Goal: Task Accomplishment & Management: Manage account settings

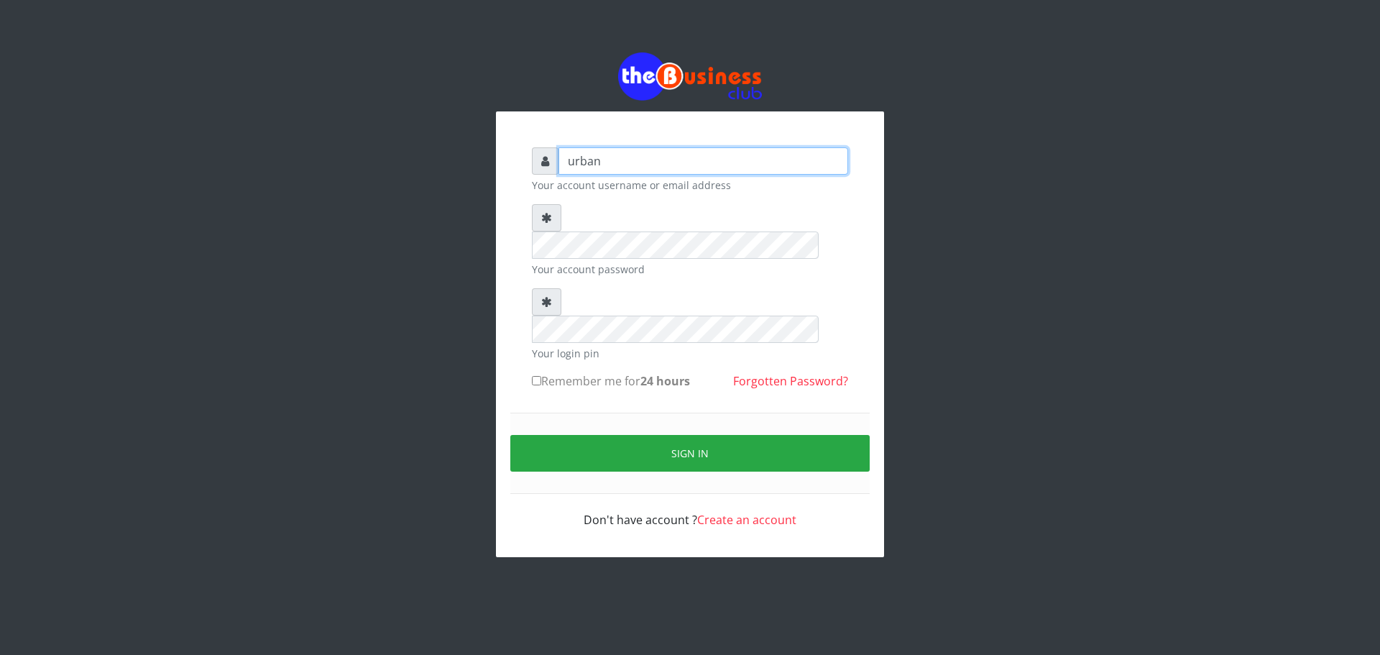
click at [717, 172] on input "urban" at bounding box center [703, 160] width 290 height 27
click at [570, 413] on div "Sign in" at bounding box center [689, 453] width 359 height 81
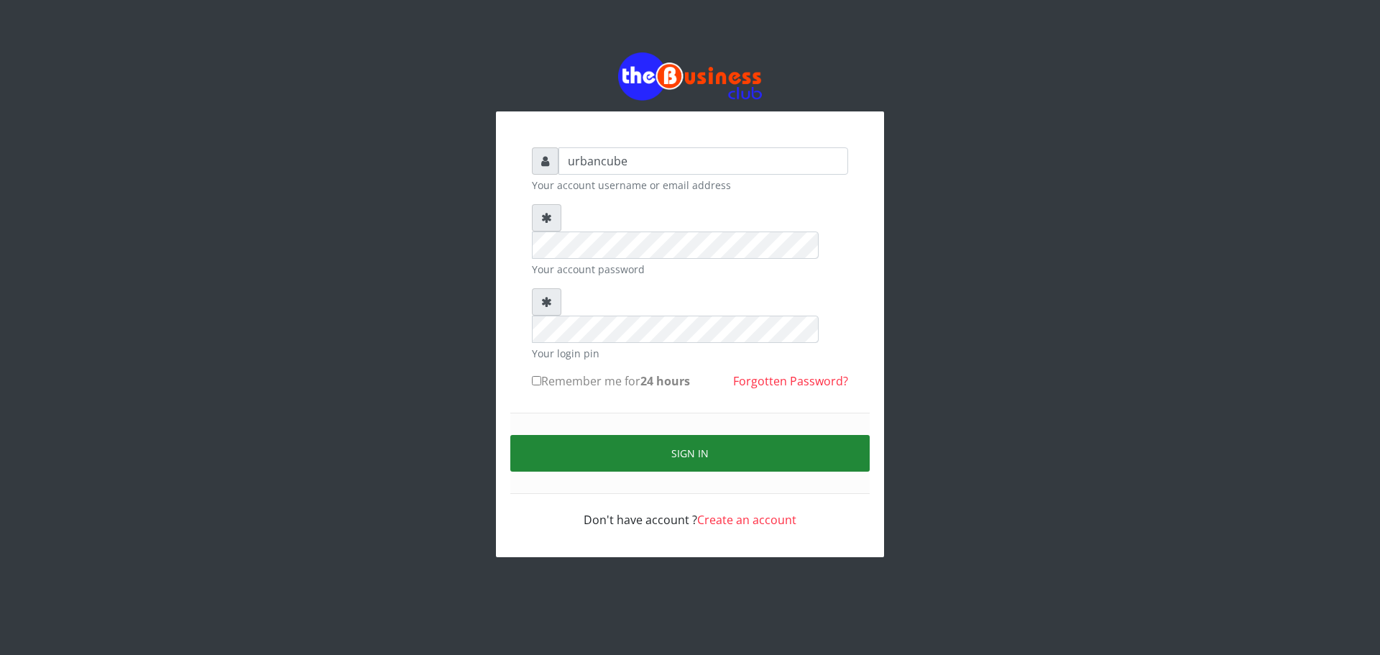
click at [596, 435] on button "Sign in" at bounding box center [689, 453] width 359 height 37
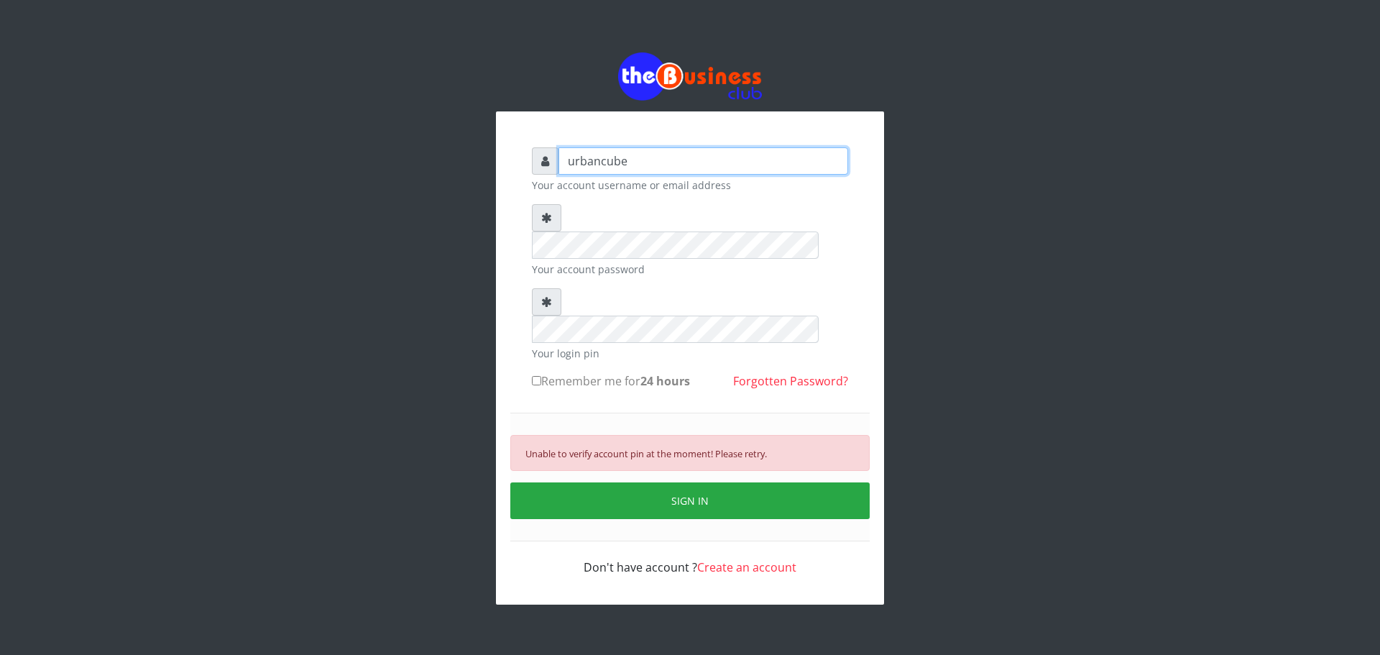
click at [699, 160] on input "urbancube" at bounding box center [703, 160] width 290 height 27
type input "urbancube"
click at [538, 376] on input "Remember me for 24 hours" at bounding box center [536, 380] width 9 height 9
checkbox input "true"
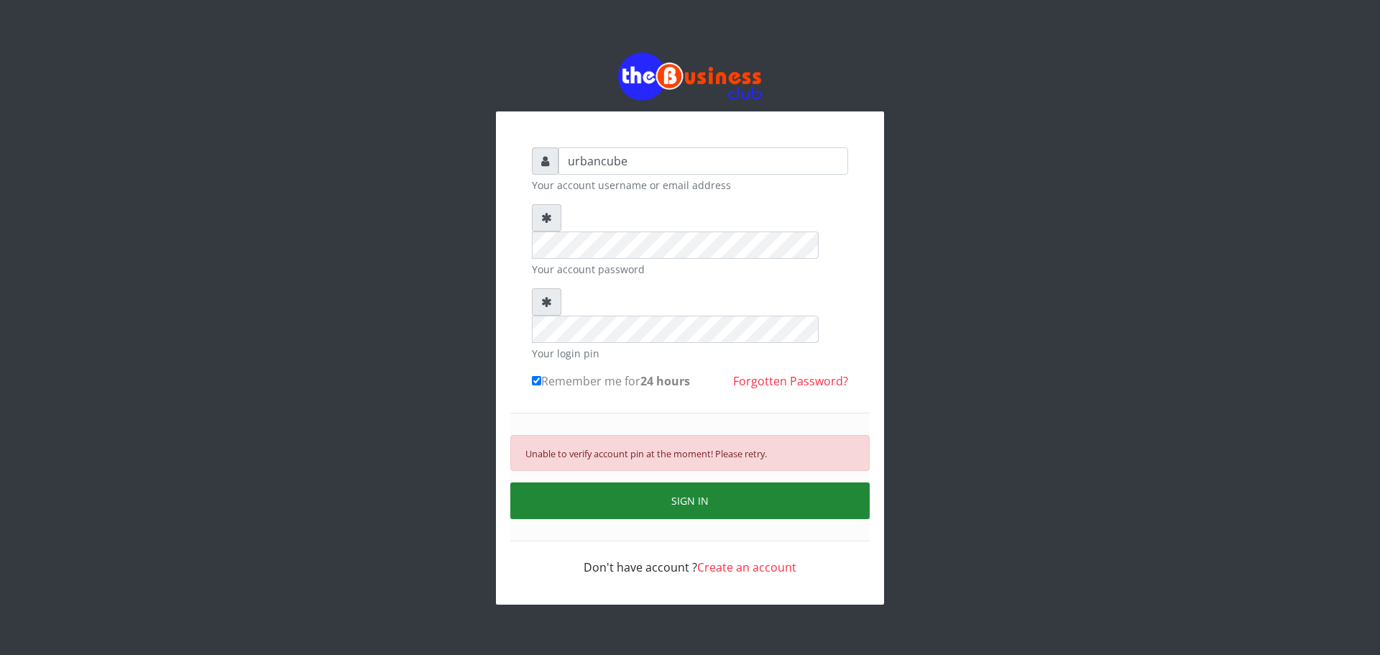
click at [590, 482] on button "SIGN IN" at bounding box center [689, 500] width 359 height 37
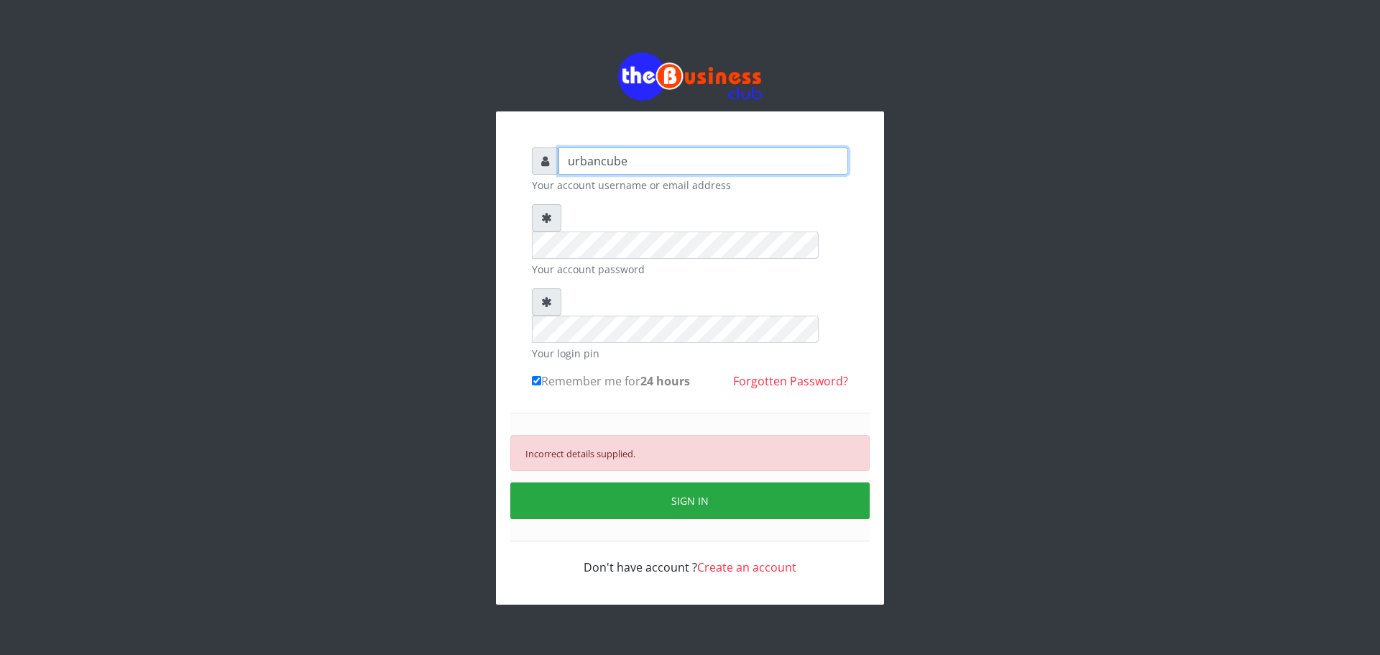
click at [670, 170] on input "urbancube" at bounding box center [703, 160] width 290 height 27
click at [653, 161] on input "urbancube" at bounding box center [703, 160] width 290 height 27
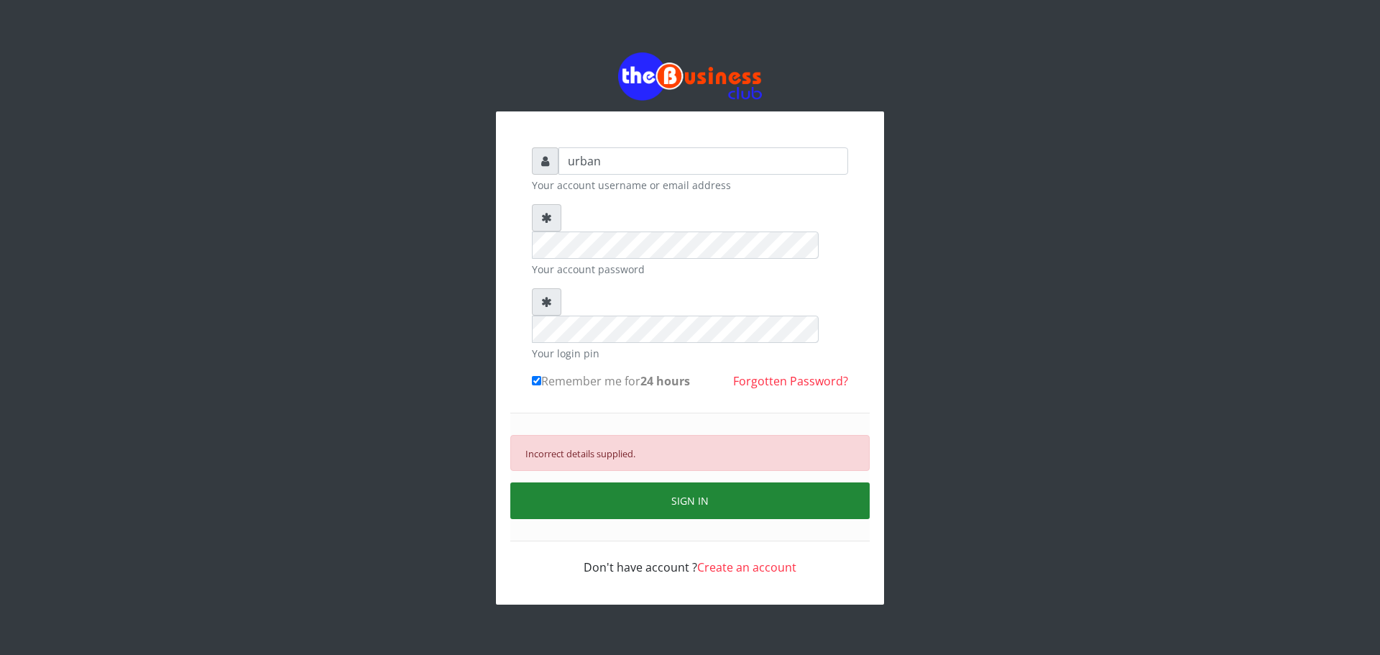
click at [554, 482] on button "SIGN IN" at bounding box center [689, 500] width 359 height 37
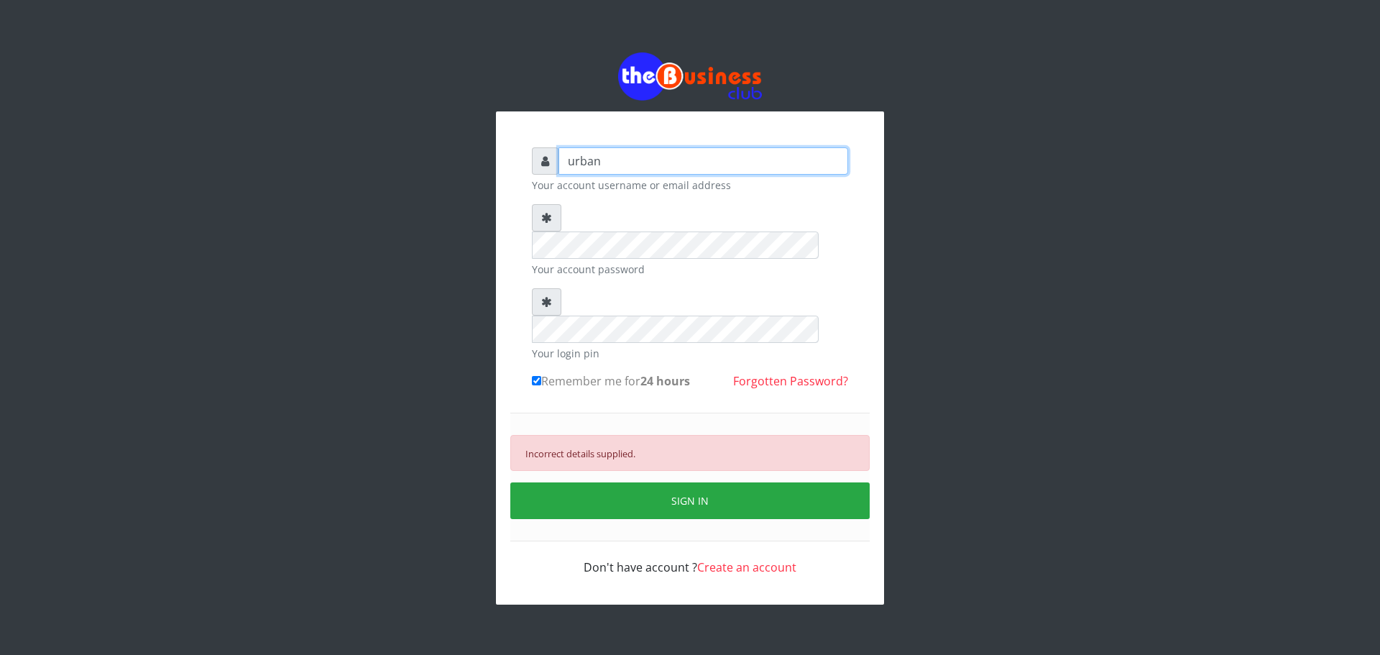
click at [633, 172] on input "urban" at bounding box center [703, 160] width 290 height 27
click at [637, 151] on input "urbancube" at bounding box center [703, 160] width 290 height 27
click at [646, 177] on div "urban Your account username or email address" at bounding box center [690, 169] width 316 height 45
click at [648, 167] on input "urban" at bounding box center [703, 160] width 290 height 27
type input "urban"
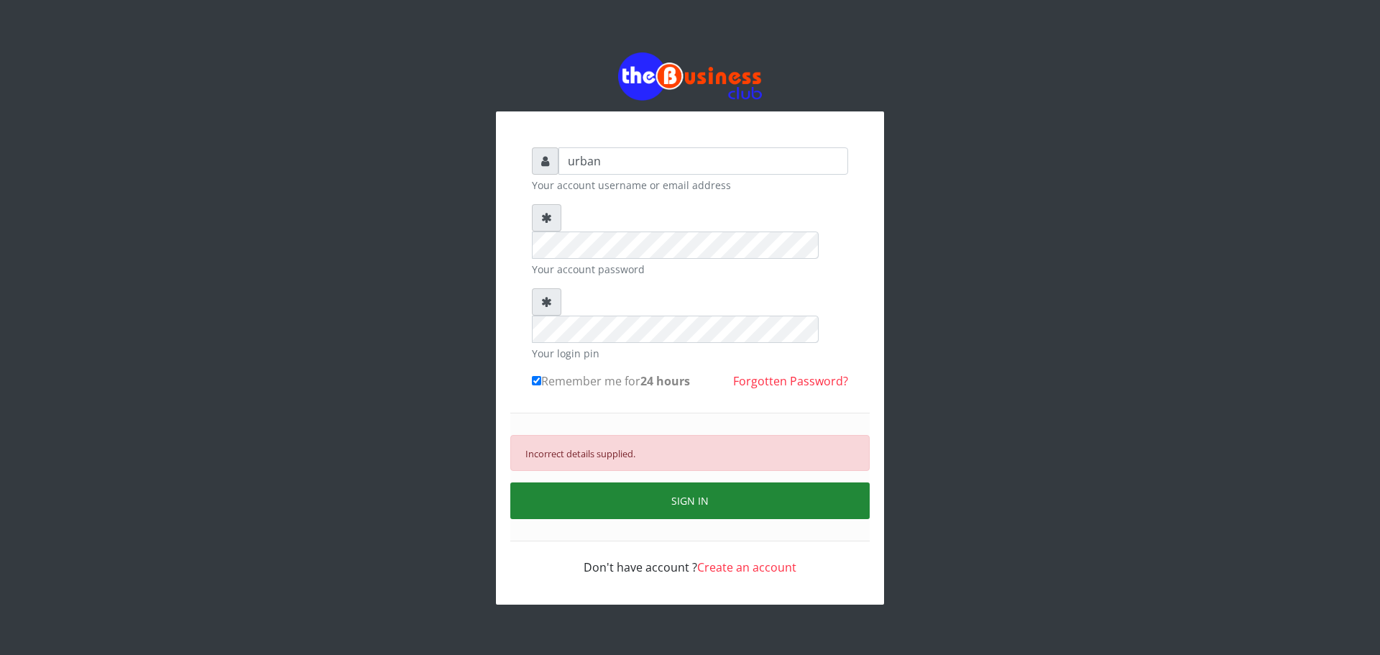
click at [597, 482] on button "SIGN IN" at bounding box center [689, 500] width 359 height 37
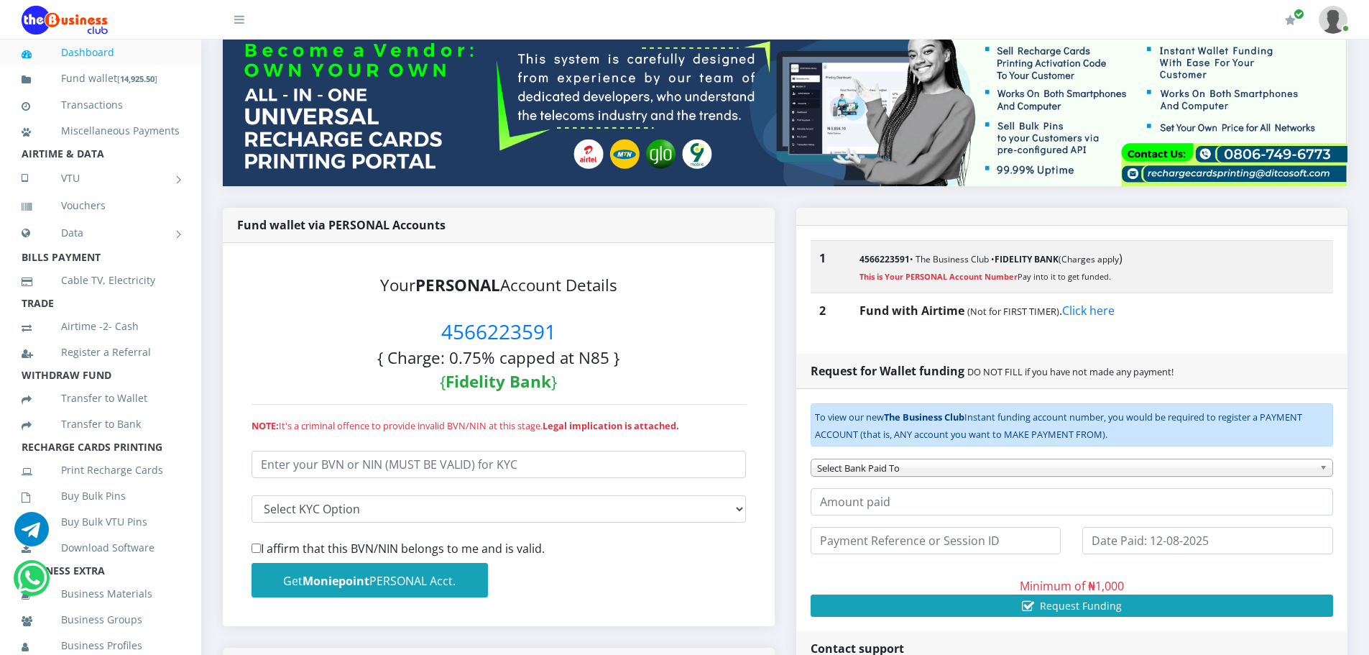
scroll to position [216, 0]
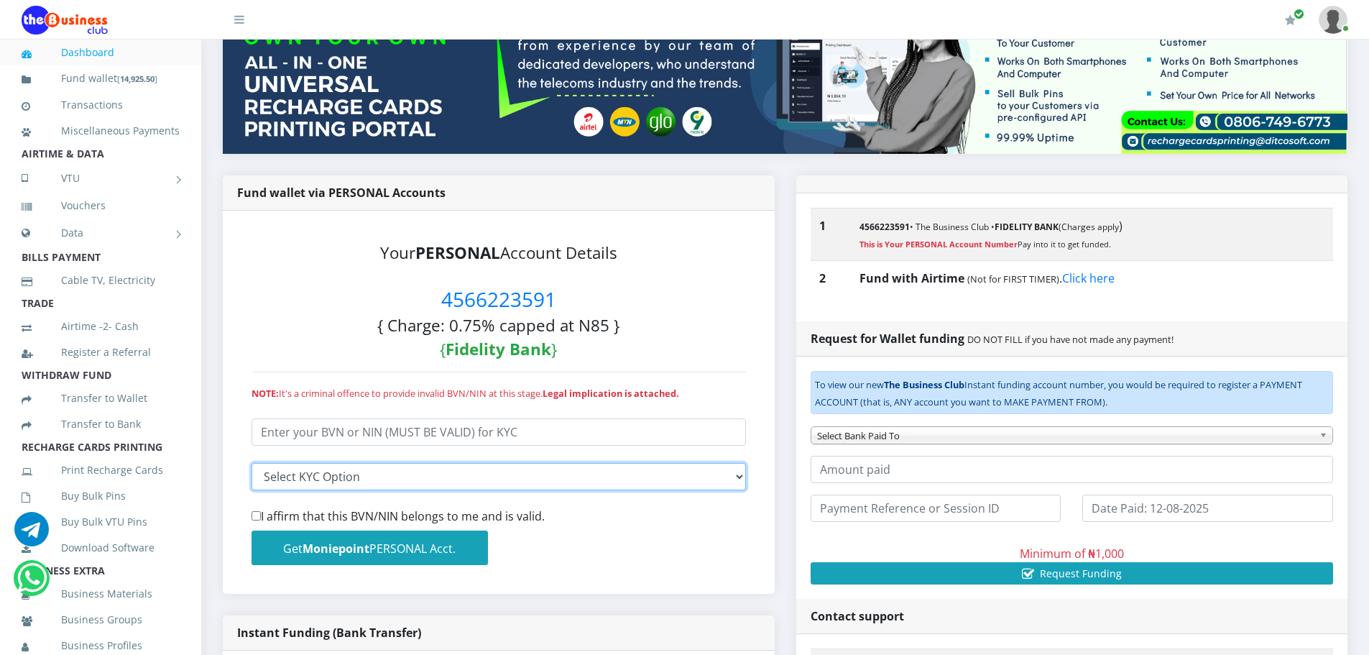
click at [604, 472] on select "Select KYC input I entered my BVN I entered my NIN" at bounding box center [499, 476] width 494 height 27
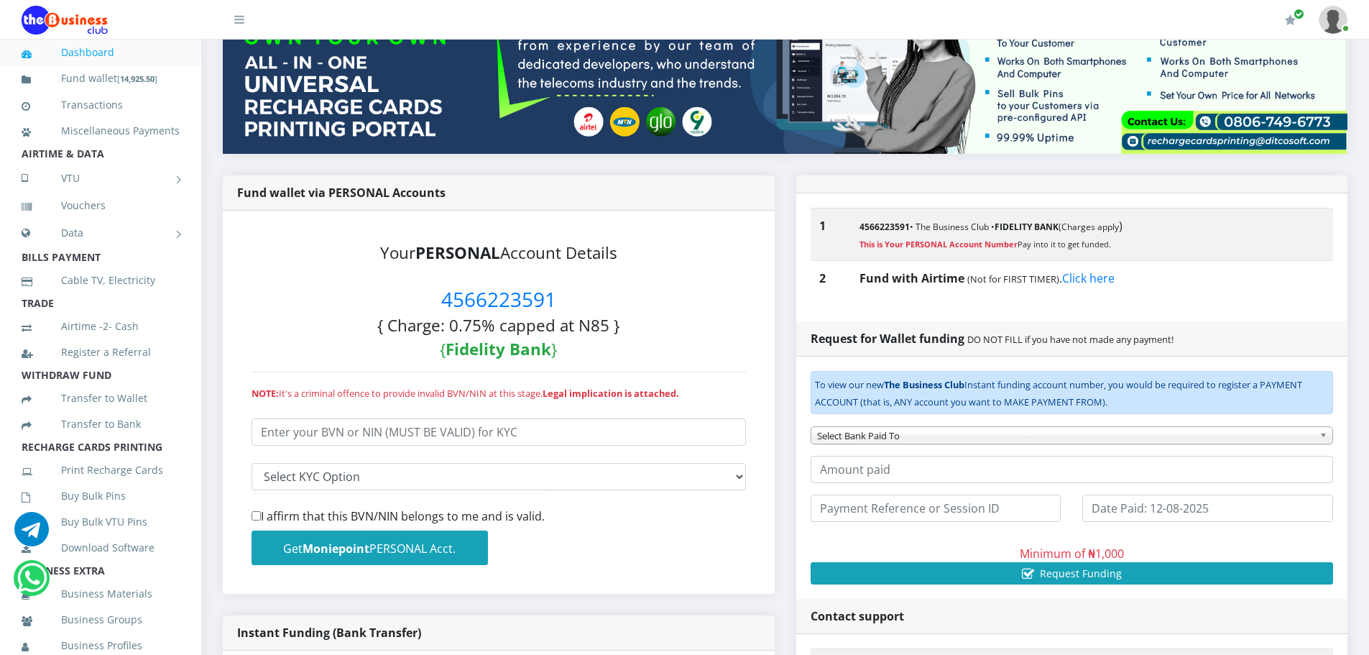
click at [578, 380] on div "Your PERSONAL Account Details 4566223591 { Charge: 0.75% capped at N85 } { Fide…" at bounding box center [498, 402] width 523 height 354
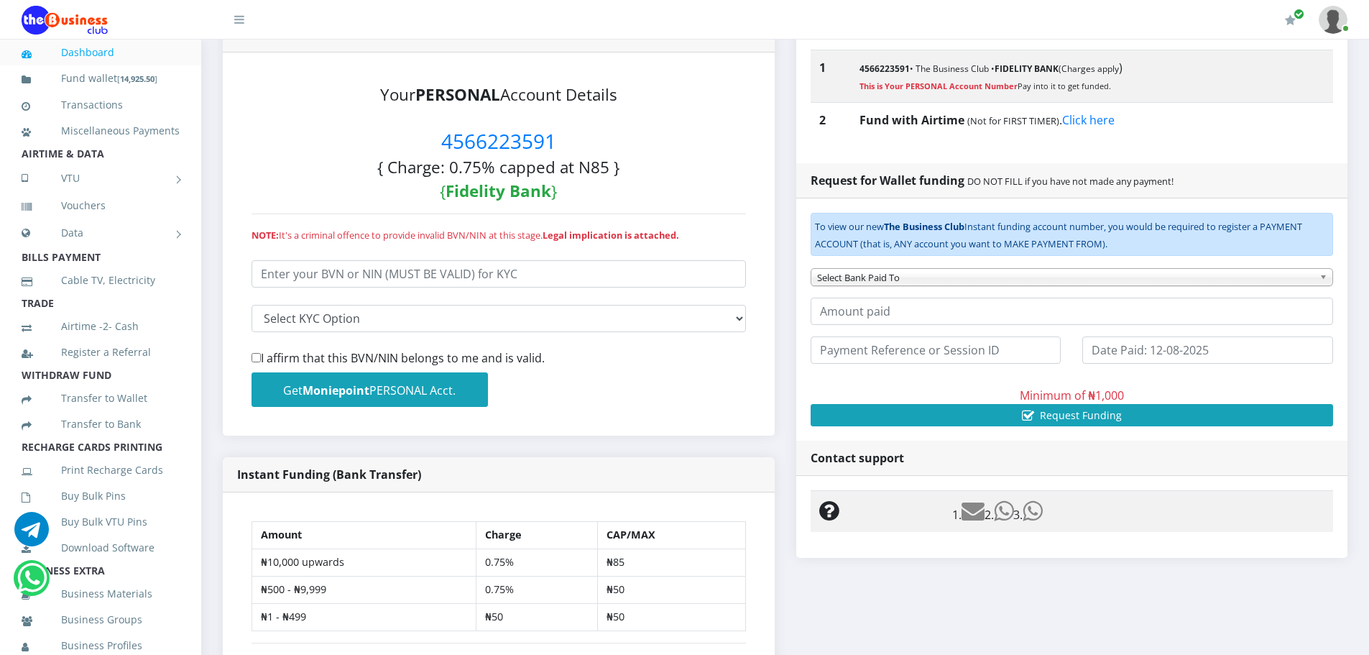
scroll to position [359, 0]
